Goal: Find specific page/section: Find specific page/section

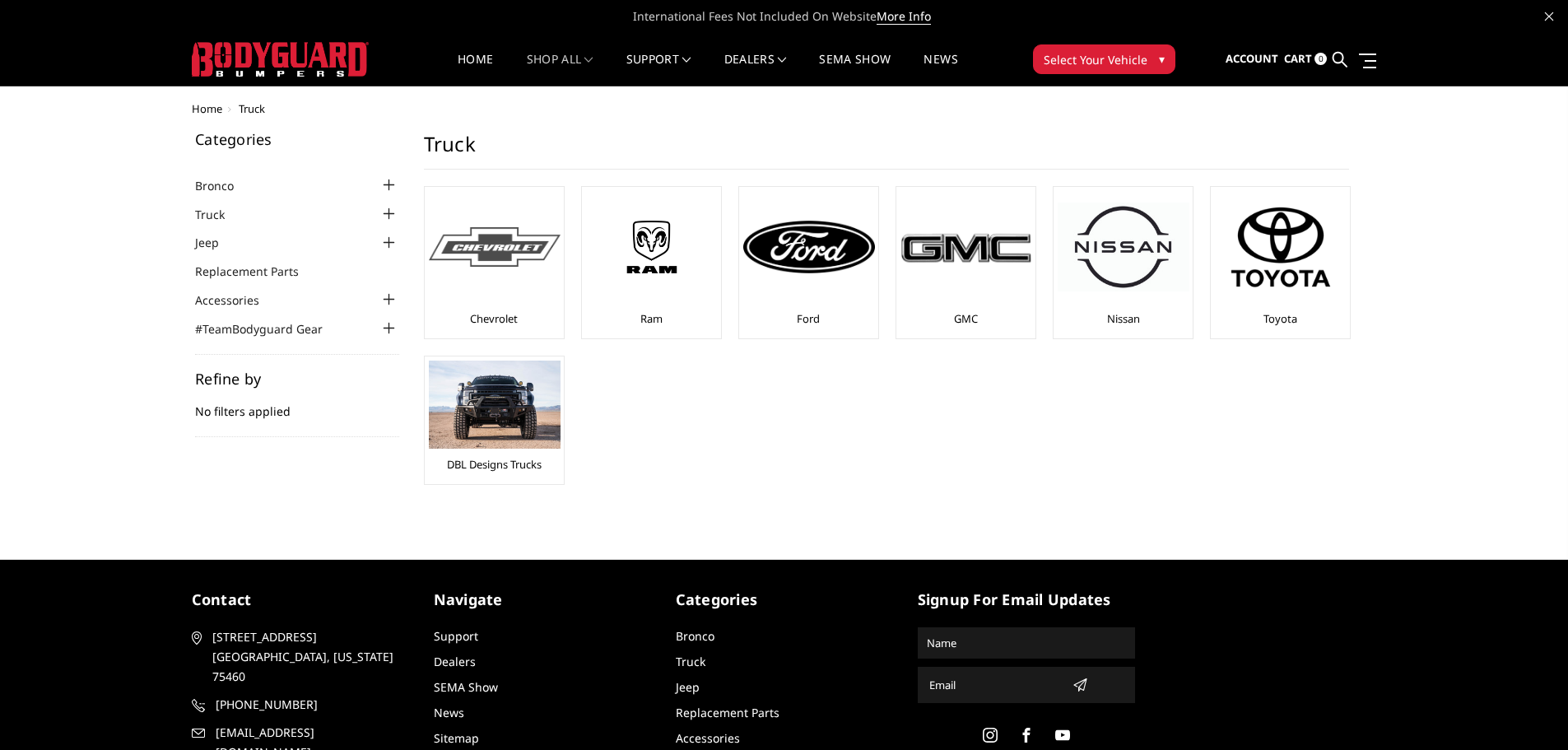
click at [485, 256] on img at bounding box center [495, 247] width 132 height 40
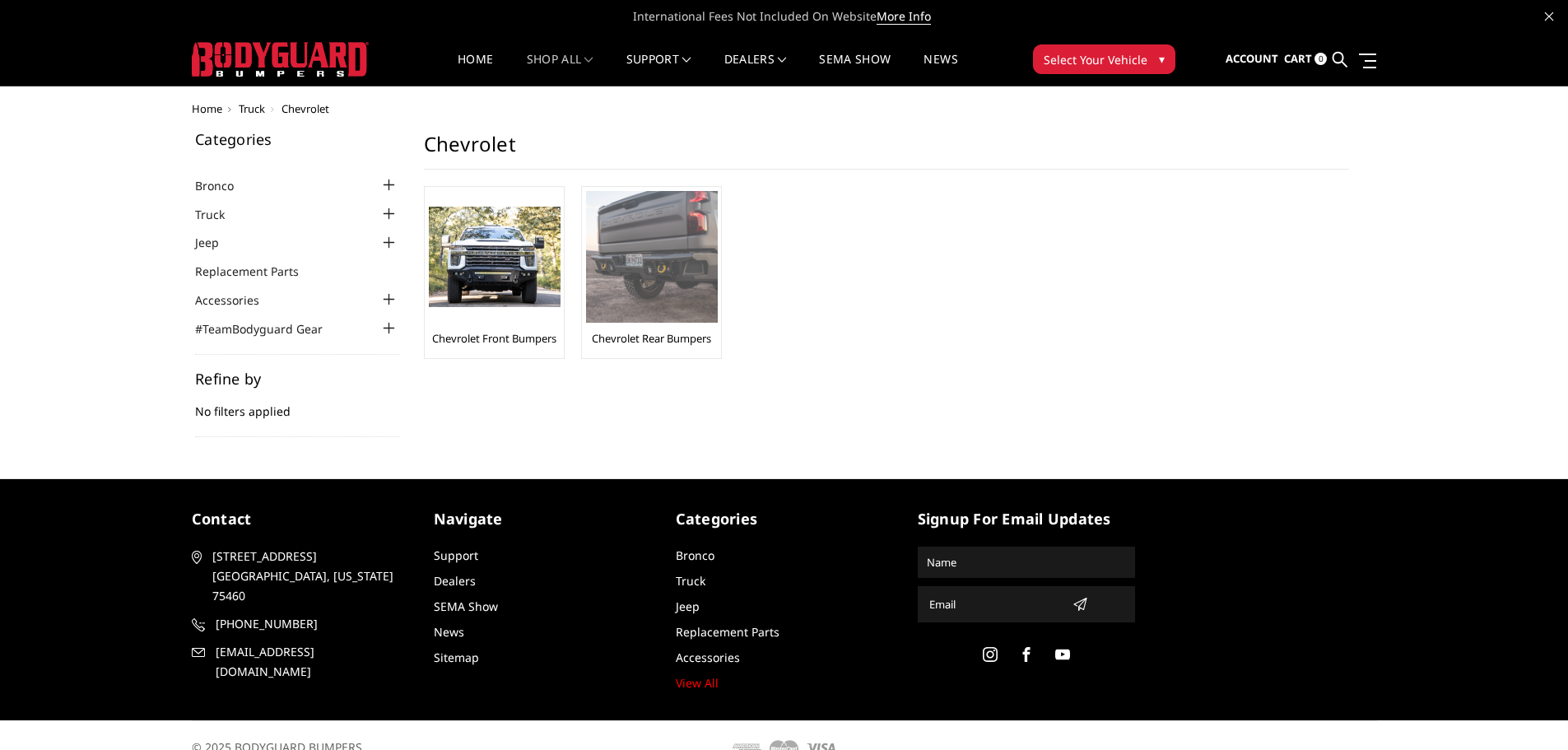
click at [640, 259] on img at bounding box center [652, 257] width 132 height 132
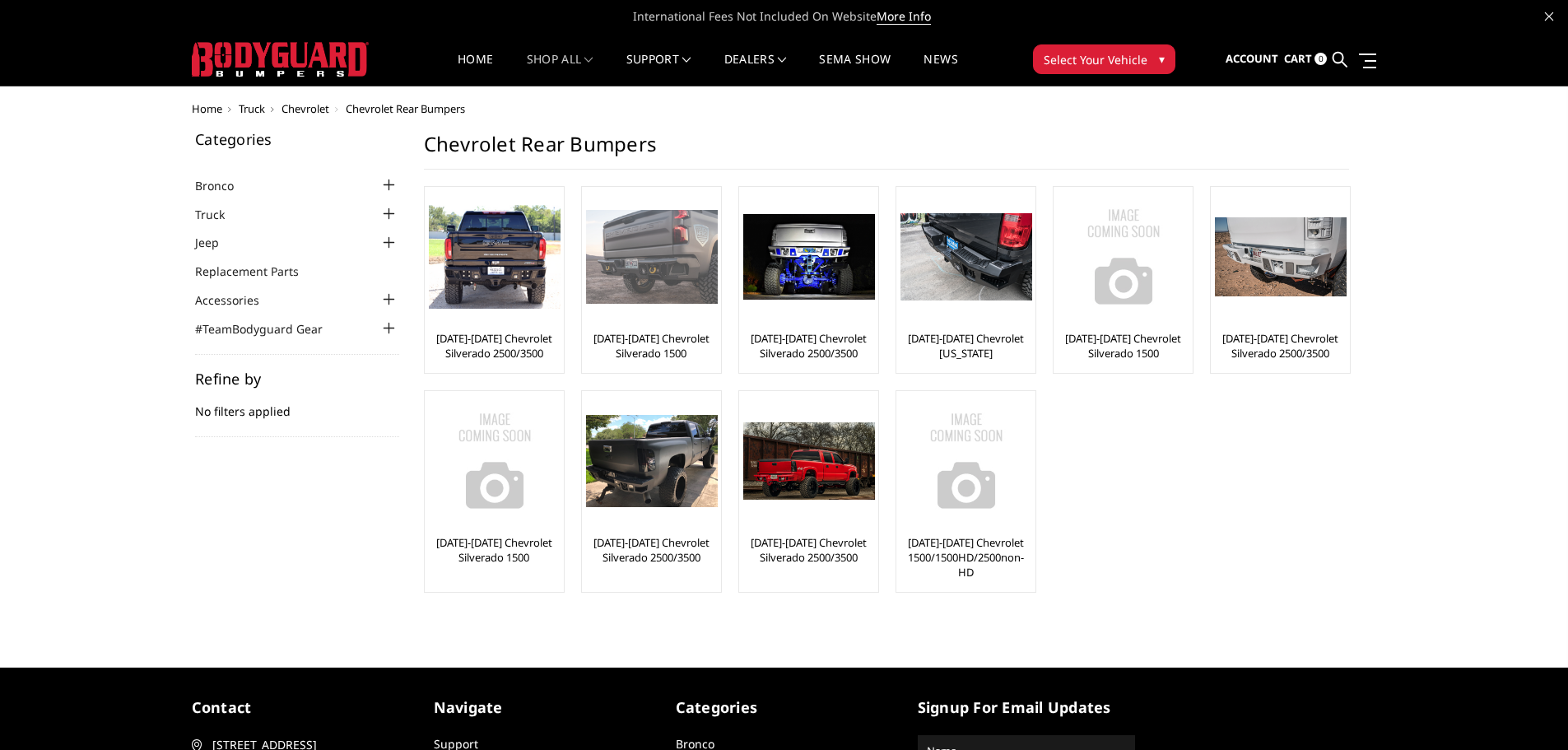
click at [649, 249] on img at bounding box center [652, 257] width 132 height 94
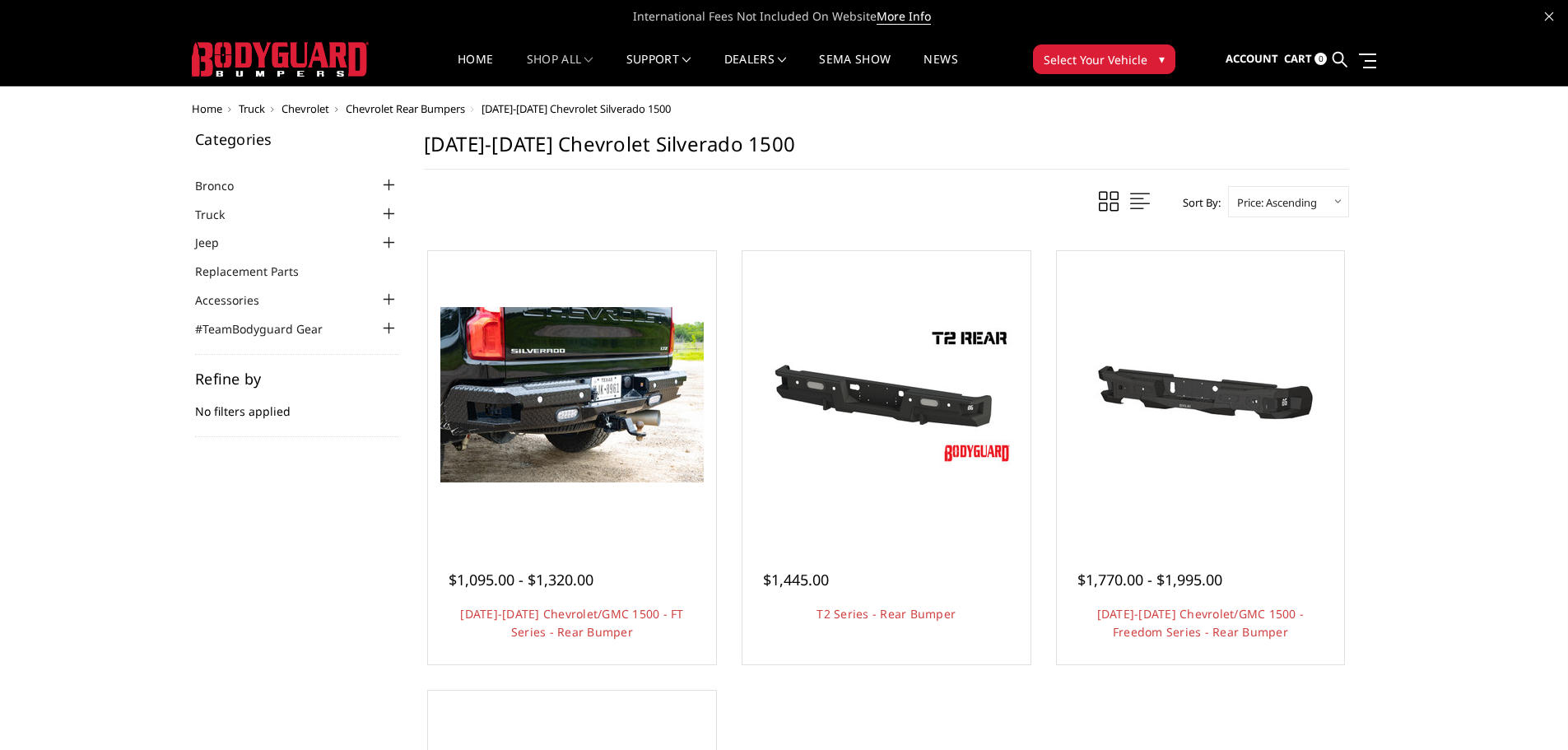
click at [101, 413] on div "Home Truck Chevrolet Chevrolet Rear Bumpers [DATE]-[DATE] Chevrolet Silverado 1…" at bounding box center [784, 619] width 1568 height 1033
